Goal: Task Accomplishment & Management: Manage account settings

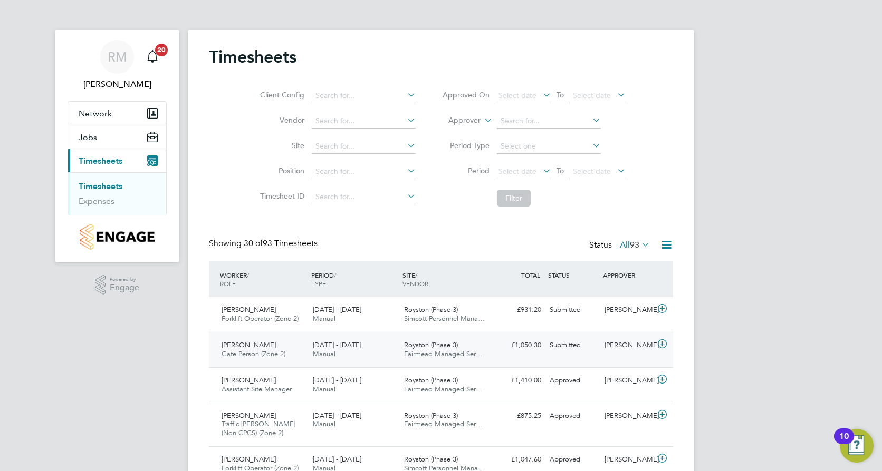
click at [327, 356] on span "Manual" at bounding box center [324, 354] width 23 height 9
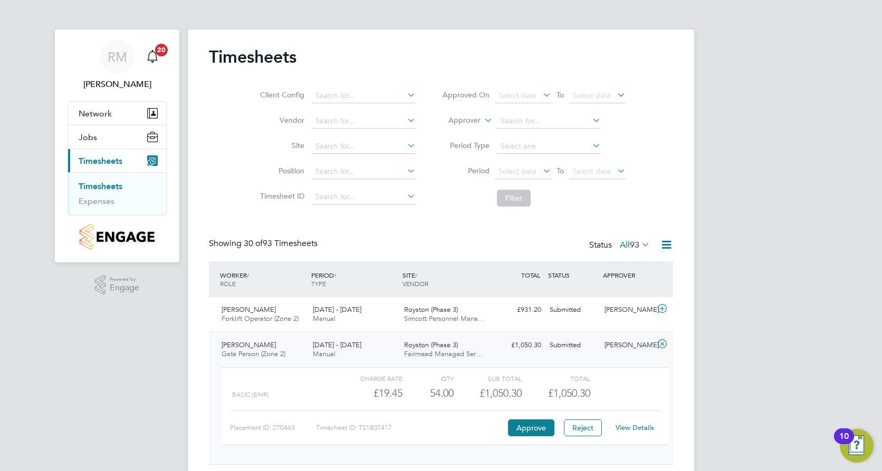
click at [634, 427] on link "View Details" at bounding box center [634, 427] width 38 height 9
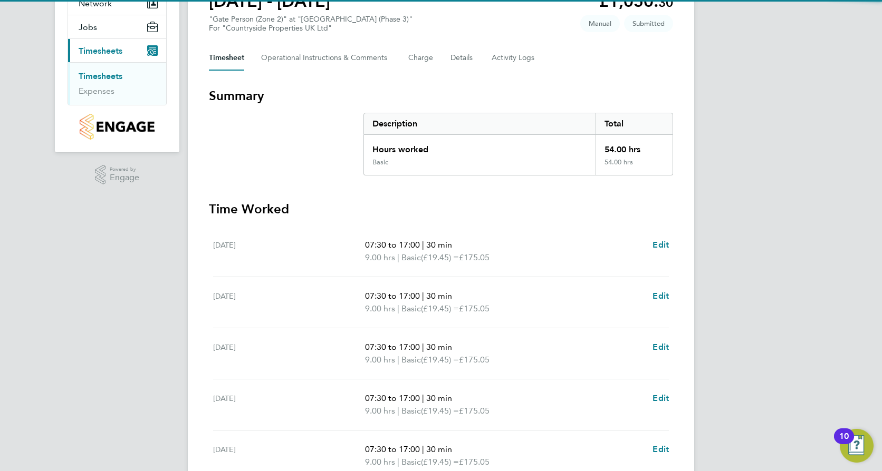
scroll to position [264, 0]
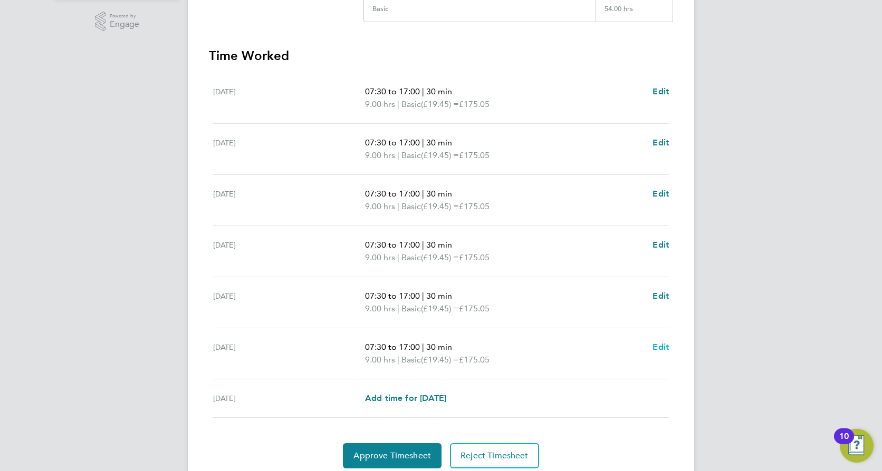
click at [659, 344] on span "Edit" at bounding box center [660, 347] width 16 height 10
select select "30"
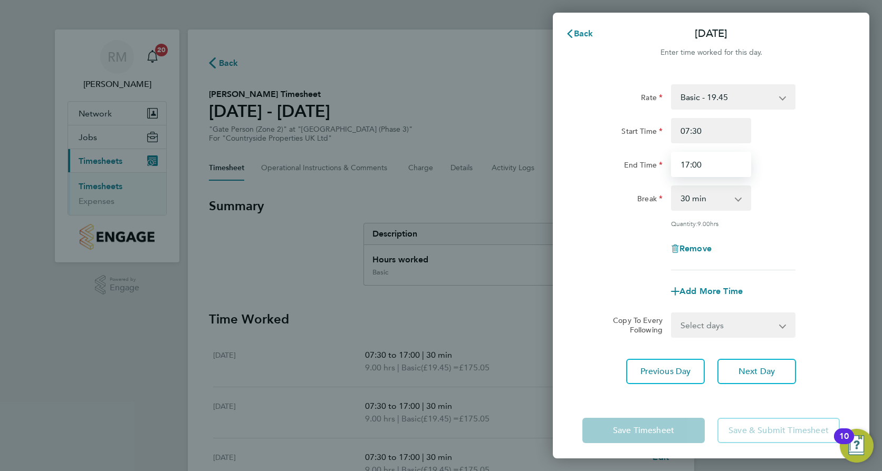
click at [729, 163] on input "17:00" at bounding box center [711, 164] width 80 height 25
click at [827, 145] on div "Start Time 07:30 End Time 17:00" at bounding box center [711, 147] width 266 height 59
click at [719, 169] on input "17:00" at bounding box center [711, 164] width 80 height 25
type input "1"
type input "13:00"
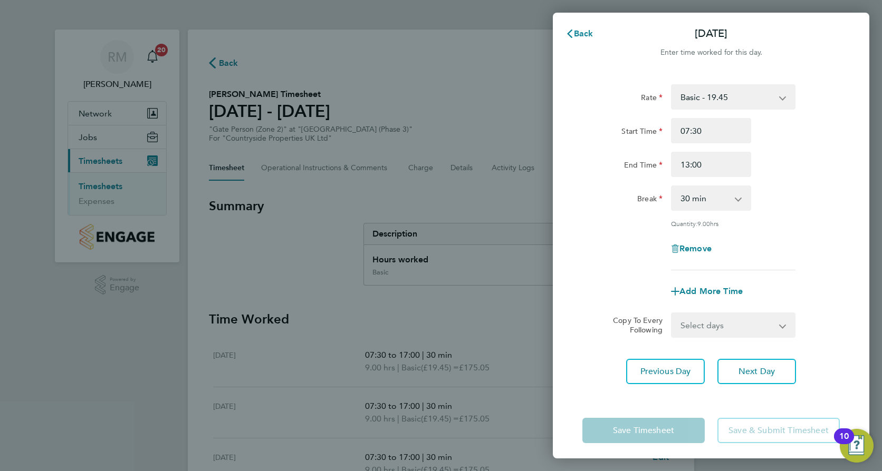
click at [798, 232] on div "Rate Basic - 19.45 Start Time 07:30 End Time 13:00 Break 0 min 15 min 30 min 45…" at bounding box center [710, 177] width 257 height 186
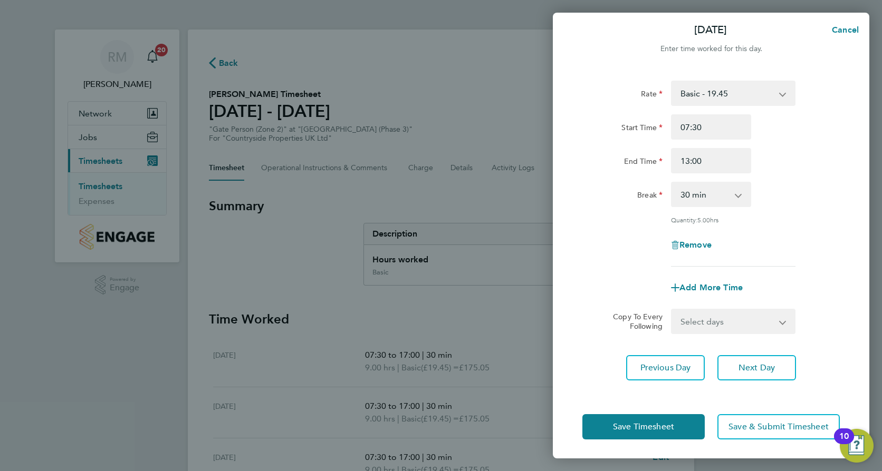
scroll to position [5, 0]
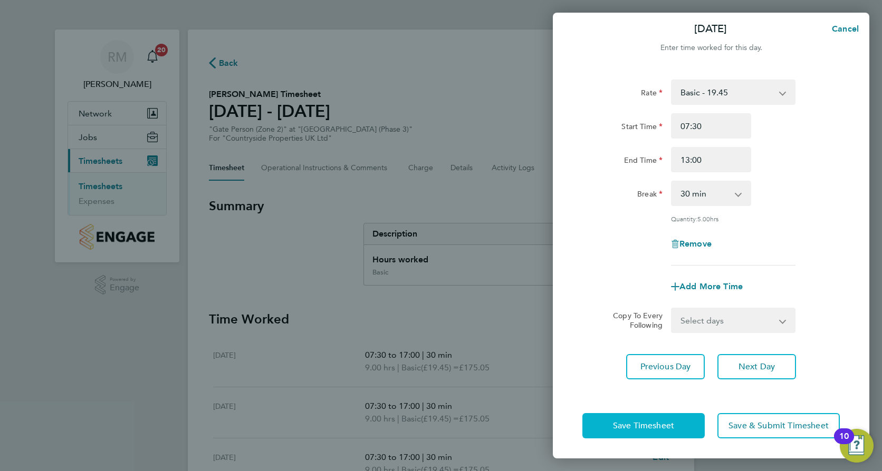
click at [656, 426] on span "Save Timesheet" at bounding box center [643, 426] width 61 height 11
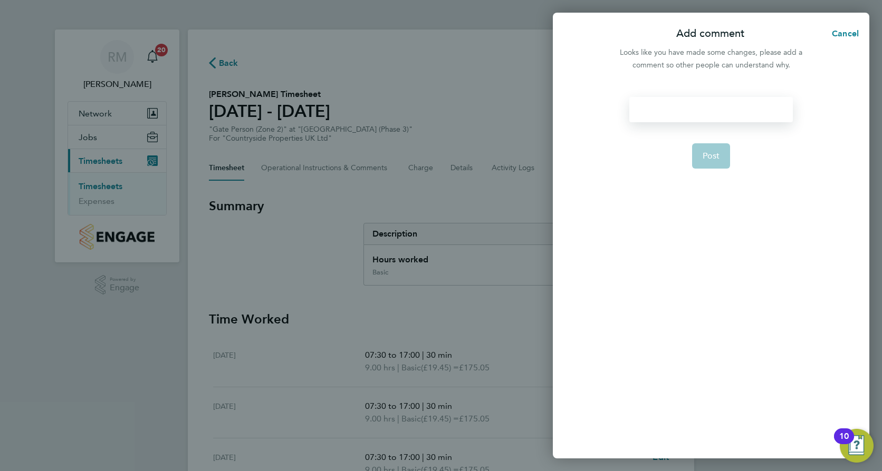
click at [700, 111] on div at bounding box center [710, 109] width 163 height 25
click at [722, 154] on button "Post" at bounding box center [711, 155] width 38 height 25
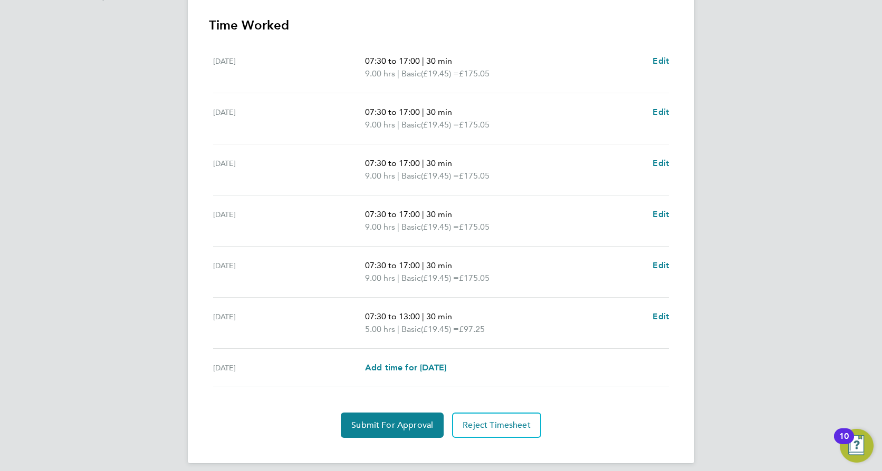
scroll to position [303, 0]
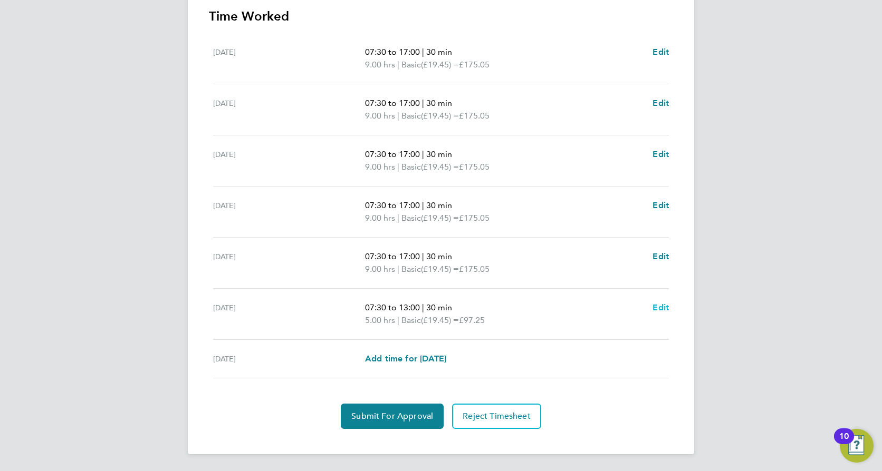
click at [665, 303] on span "Edit" at bounding box center [660, 308] width 16 height 10
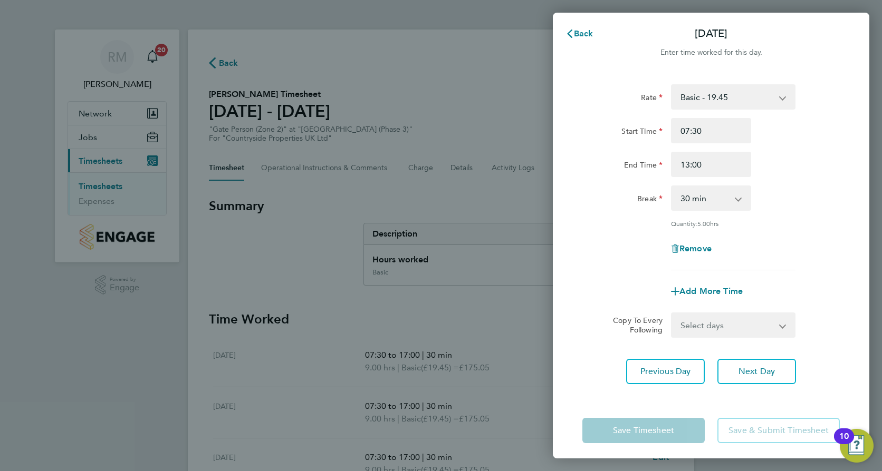
click at [729, 200] on select "0 min 15 min 30 min 45 min 60 min 75 min 90 min" at bounding box center [704, 198] width 65 height 23
select select "0"
click at [672, 187] on select "0 min 15 min 30 min 45 min 60 min 75 min 90 min" at bounding box center [704, 198] width 65 height 23
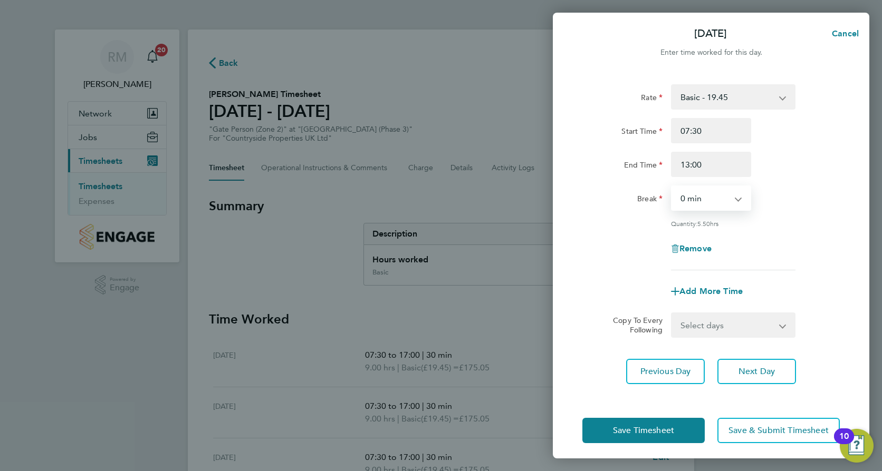
scroll to position [5, 0]
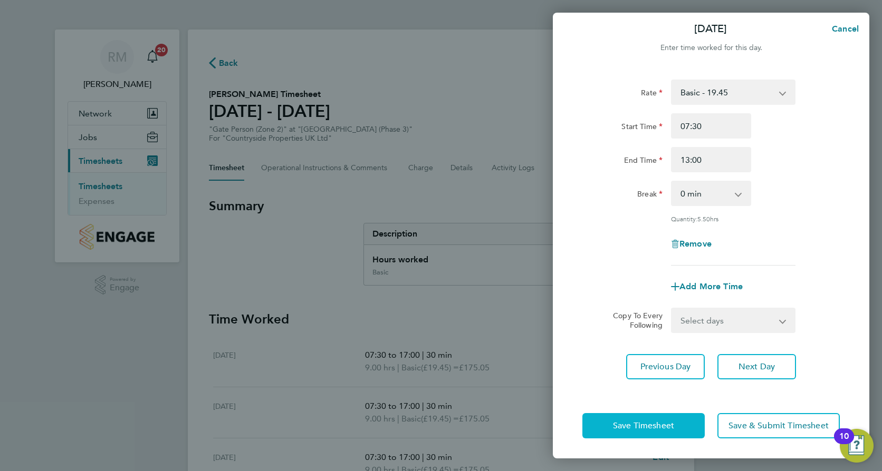
click at [654, 423] on span "Save Timesheet" at bounding box center [643, 426] width 61 height 11
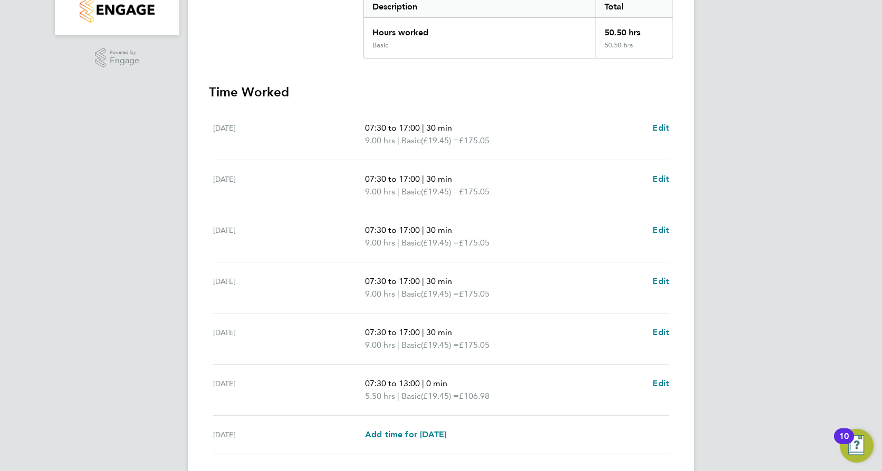
scroll to position [264, 0]
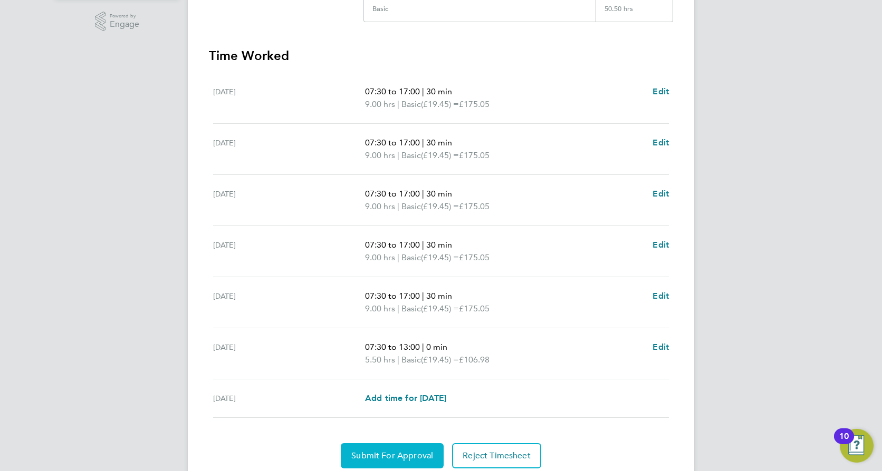
click at [378, 456] on span "Submit For Approval" at bounding box center [392, 456] width 82 height 11
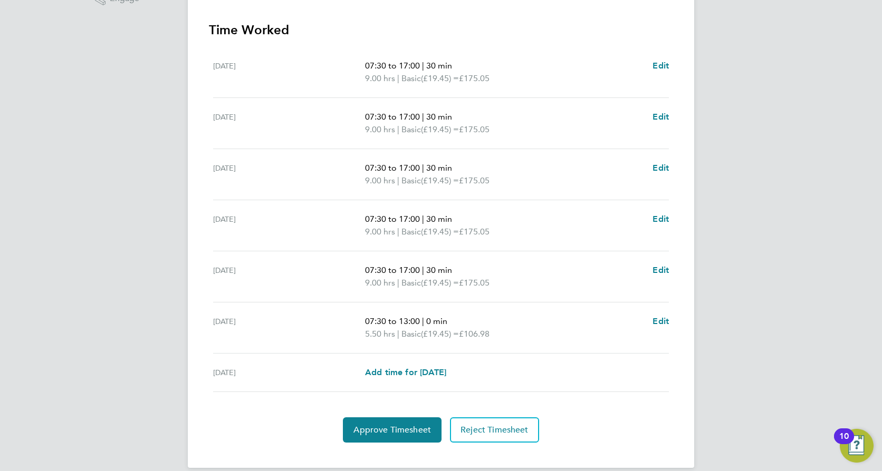
scroll to position [303, 0]
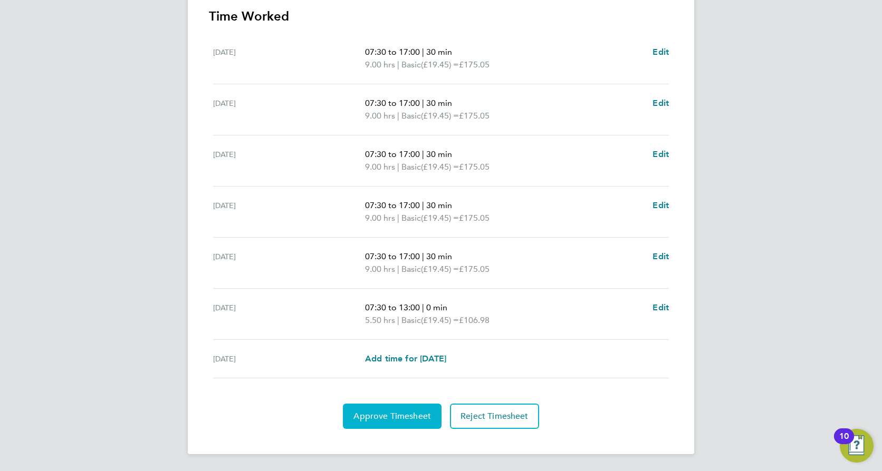
click at [394, 422] on button "Approve Timesheet" at bounding box center [392, 416] width 99 height 25
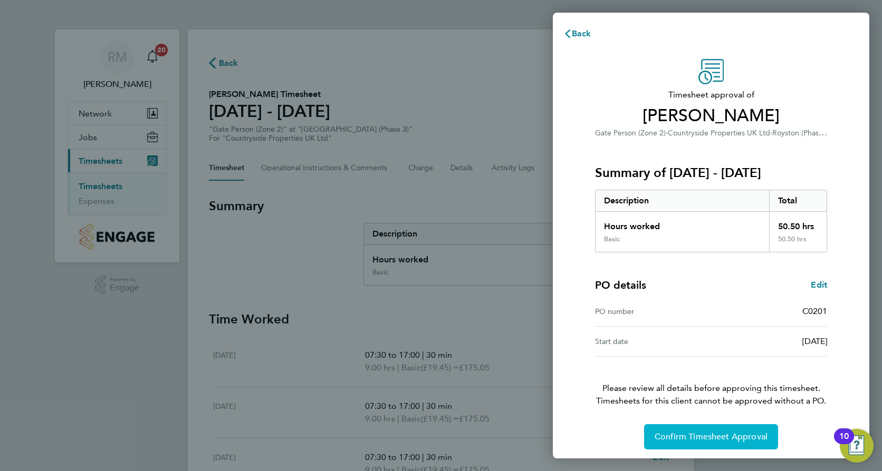
click at [702, 440] on span "Confirm Timesheet Approval" at bounding box center [710, 437] width 113 height 11
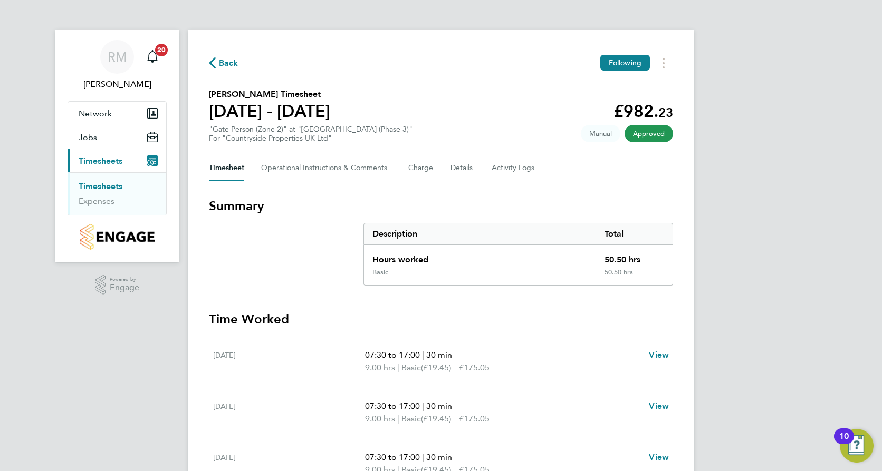
click at [108, 188] on link "Timesheets" at bounding box center [101, 186] width 44 height 10
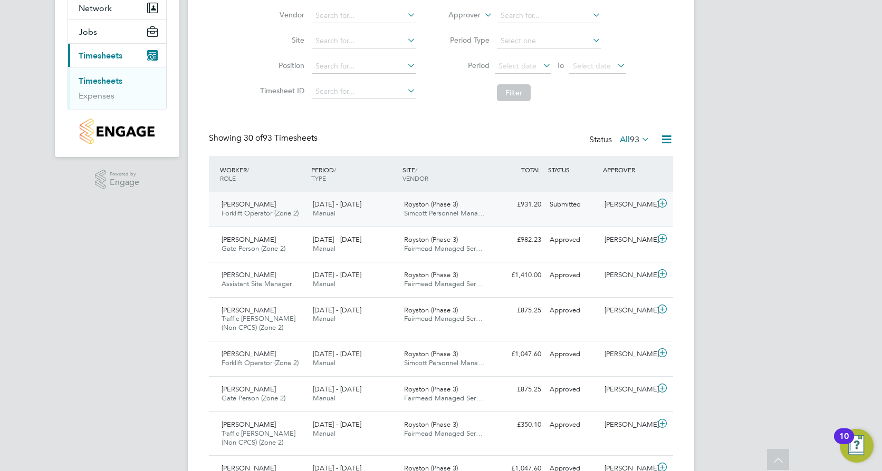
click at [430, 204] on span "Royston (Phase 3)" at bounding box center [431, 204] width 54 height 9
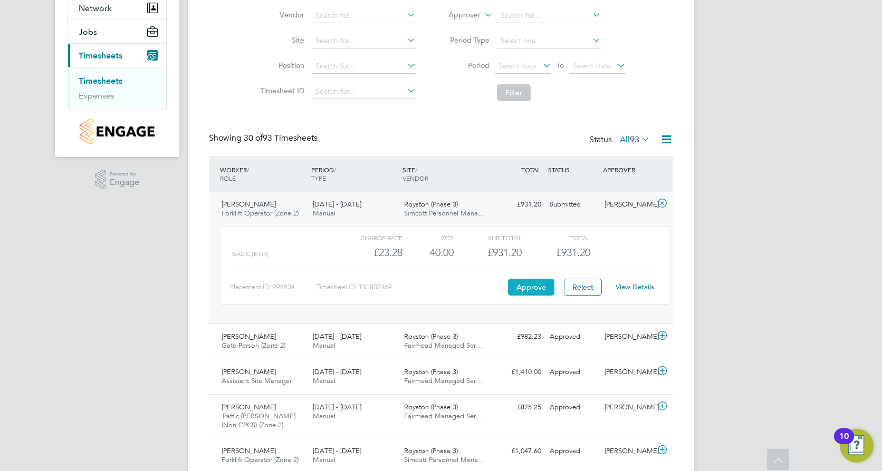
click at [534, 289] on button "Approve" at bounding box center [531, 287] width 46 height 17
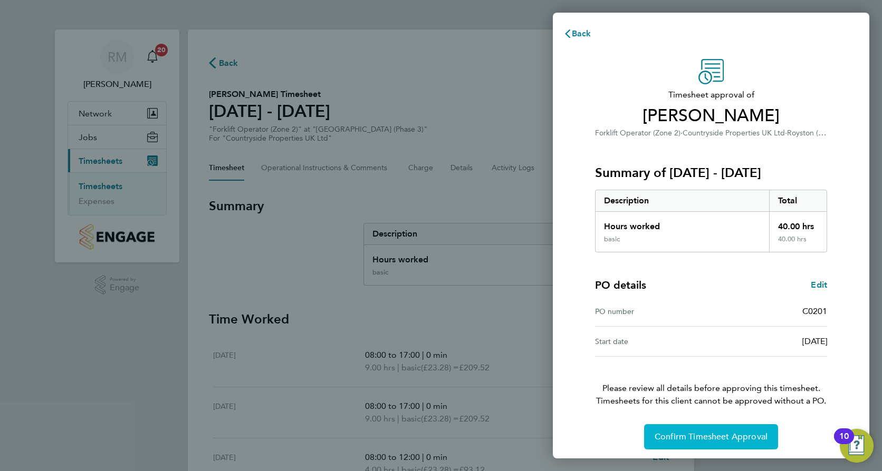
click at [735, 434] on span "Confirm Timesheet Approval" at bounding box center [710, 437] width 113 height 11
